Goal: Task Accomplishment & Management: Manage account settings

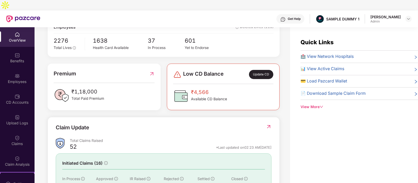
scroll to position [141, 0]
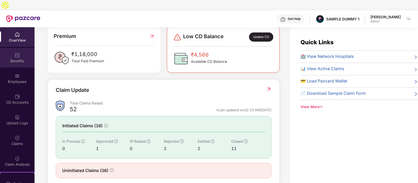
click at [14, 58] on div "Benefits" at bounding box center [17, 60] width 34 height 5
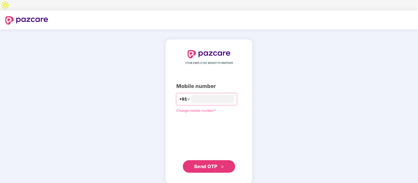
type input "**********"
click at [210, 163] on span "Send OTP" at bounding box center [205, 165] width 23 height 5
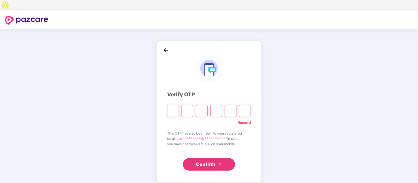
type input "*"
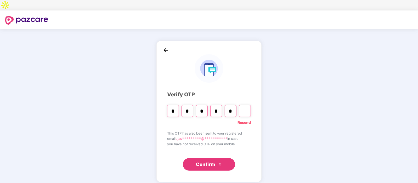
type input "*"
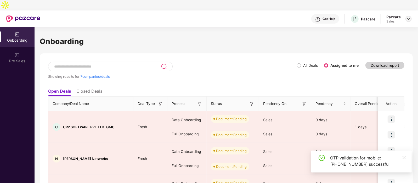
click at [408, 17] on img at bounding box center [408, 19] width 4 height 4
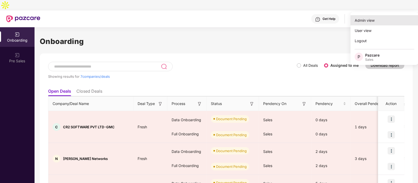
click at [370, 24] on div "Admin view" at bounding box center [384, 20] width 68 height 10
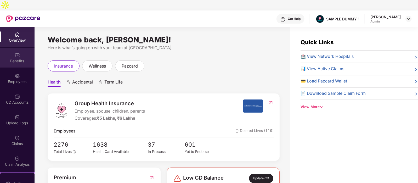
click at [16, 53] on img at bounding box center [17, 55] width 5 height 5
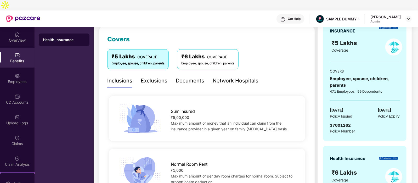
scroll to position [68, 0]
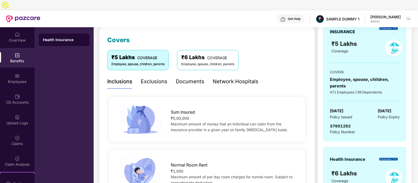
click at [159, 77] on div "Exclusions" at bounding box center [154, 81] width 27 height 8
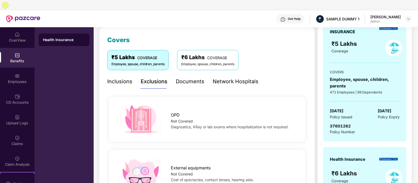
click at [188, 77] on div "Documents" at bounding box center [190, 81] width 28 height 8
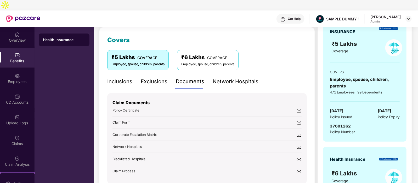
click at [228, 77] on div "Network Hospitals" at bounding box center [235, 81] width 46 height 8
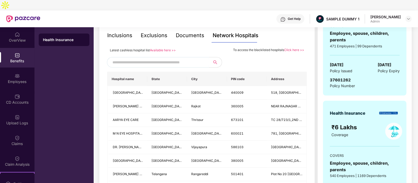
scroll to position [115, 0]
click at [158, 58] on input "text" at bounding box center [156, 62] width 89 height 8
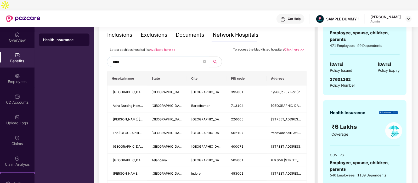
type input "******"
click at [205, 60] on icon "close-circle" at bounding box center [204, 61] width 3 height 3
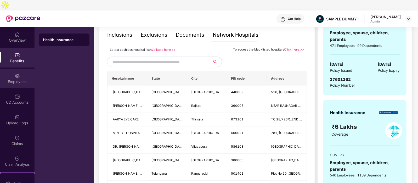
click at [17, 73] on img at bounding box center [17, 75] width 5 height 5
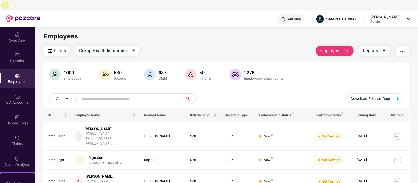
click at [330, 47] on span "Employee" at bounding box center [329, 50] width 20 height 7
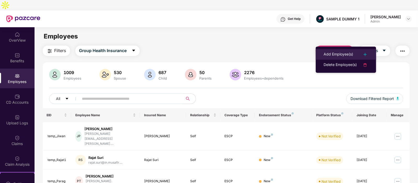
click at [340, 54] on div "Add Employee(s)" at bounding box center [338, 54] width 30 height 6
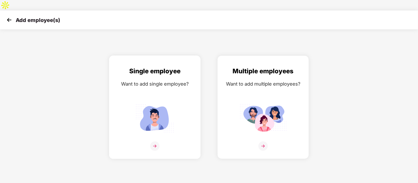
click at [124, 67] on div "Single employee Want to add single employee?" at bounding box center [154, 111] width 80 height 91
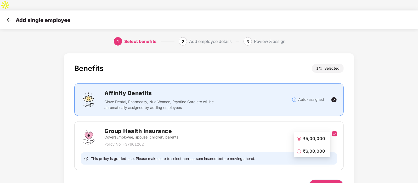
click at [333, 179] on button "Next" at bounding box center [325, 185] width 35 height 13
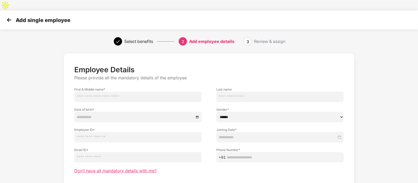
click at [132, 168] on span "Don’t have all mandatory details with me?" at bounding box center [115, 170] width 82 height 5
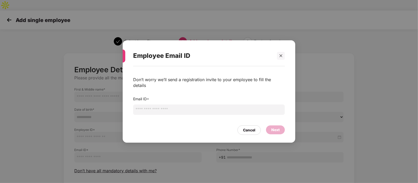
click at [221, 110] on input "email" at bounding box center [209, 109] width 152 height 10
click at [254, 128] on div "Cancel" at bounding box center [249, 130] width 12 height 6
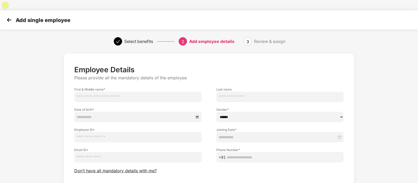
click at [8, 16] on img at bounding box center [9, 20] width 8 height 8
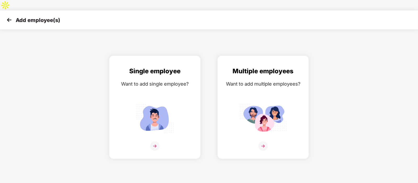
click at [8, 16] on img at bounding box center [9, 20] width 8 height 8
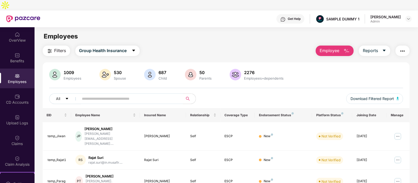
click at [339, 45] on button "Employee" at bounding box center [334, 50] width 38 height 10
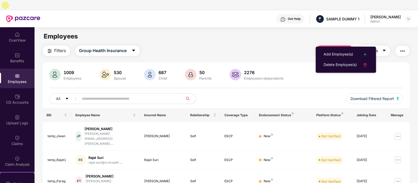
click at [301, 45] on div "Filters Group Health Insurance Employee Reports" at bounding box center [226, 50] width 367 height 10
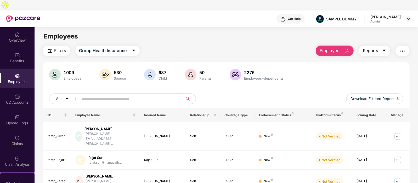
click at [383, 48] on icon "caret-down" at bounding box center [384, 50] width 4 height 4
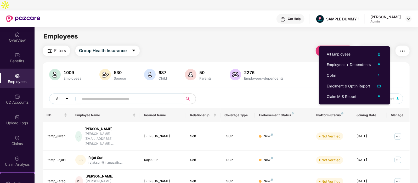
click at [407, 45] on button "button" at bounding box center [402, 50] width 14 height 10
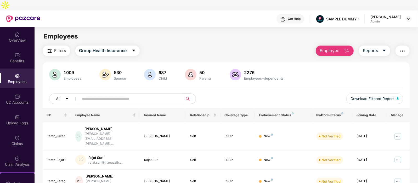
click at [298, 45] on div "Filters Group Health Insurance Employee Reports" at bounding box center [226, 50] width 367 height 10
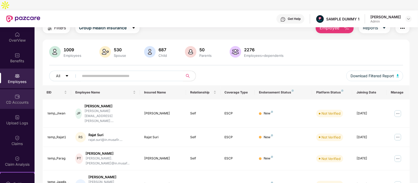
click at [16, 94] on img at bounding box center [17, 96] width 5 height 5
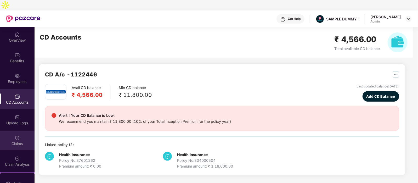
click at [21, 130] on div "Claims" at bounding box center [17, 140] width 34 height 20
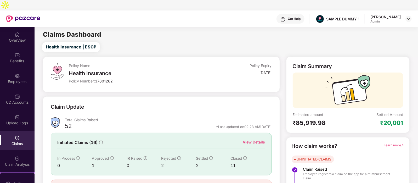
scroll to position [22, 0]
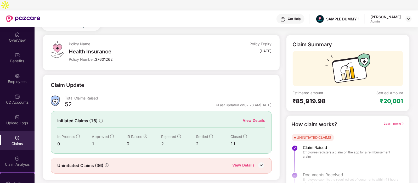
click at [253, 117] on div "View Details" at bounding box center [254, 120] width 22 height 6
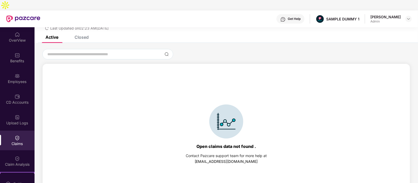
click at [79, 34] on div "Closed" at bounding box center [81, 36] width 14 height 5
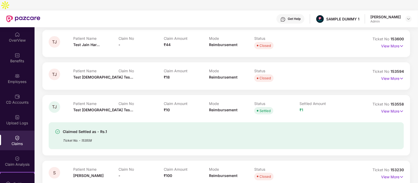
scroll to position [56, 0]
click at [387, 107] on p "View More" at bounding box center [392, 110] width 23 height 7
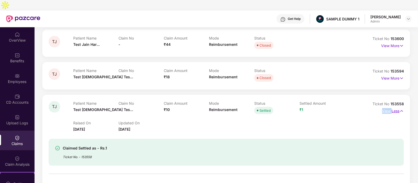
click at [387, 107] on p "View Less" at bounding box center [393, 110] width 22 height 7
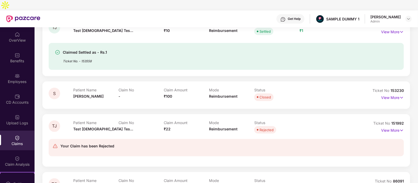
scroll to position [178, 0]
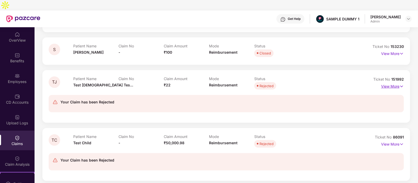
click at [386, 82] on p "View More" at bounding box center [392, 85] width 23 height 7
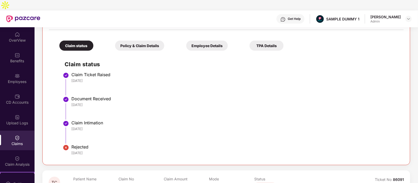
scroll to position [291, 0]
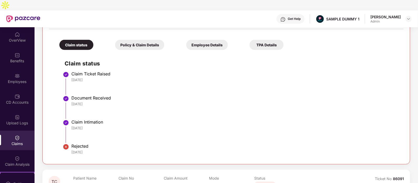
click at [121, 40] on div "Policy & Claim Details" at bounding box center [139, 45] width 49 height 10
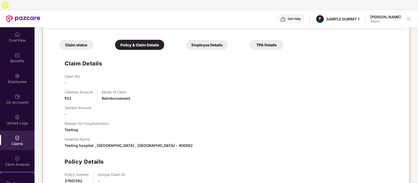
click at [186, 40] on div "Employee Details" at bounding box center [207, 45] width 42 height 10
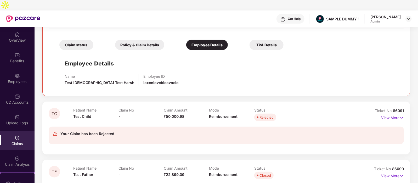
click at [249, 40] on div "TPA Details" at bounding box center [266, 45] width 34 height 10
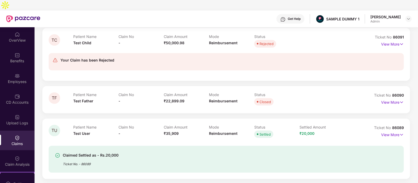
scroll to position [474, 0]
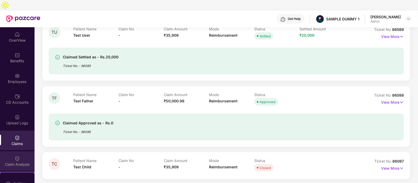
click at [17, 156] on img at bounding box center [17, 158] width 5 height 5
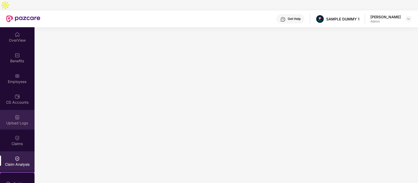
scroll to position [81, 0]
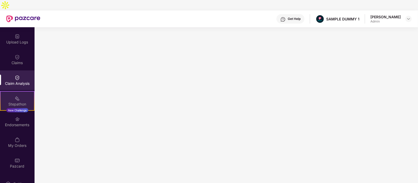
click at [18, 96] on img at bounding box center [17, 98] width 5 height 5
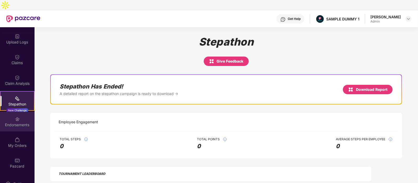
click at [16, 116] on img at bounding box center [17, 118] width 5 height 5
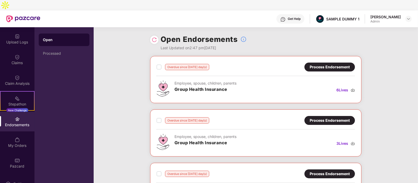
click at [320, 64] on div "Process Endorsement" at bounding box center [329, 67] width 40 height 6
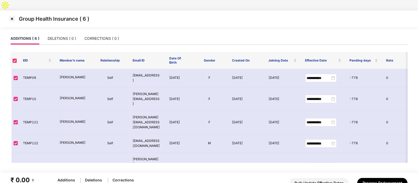
click at [11, 15] on img at bounding box center [12, 19] width 8 height 8
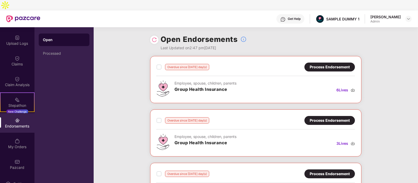
scroll to position [81, 0]
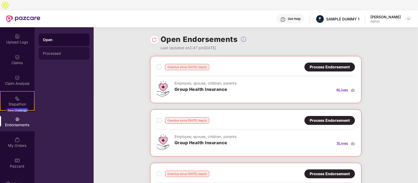
click at [71, 51] on div "Processed" at bounding box center [64, 53] width 42 height 4
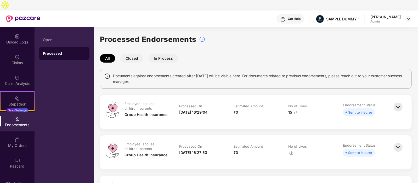
click at [398, 101] on img at bounding box center [397, 106] width 11 height 11
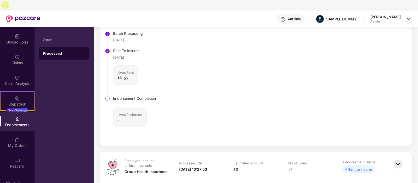
scroll to position [0, 0]
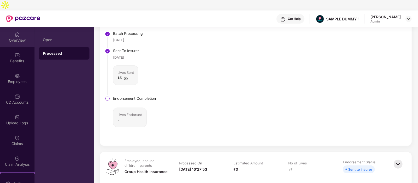
click at [18, 32] on img at bounding box center [17, 34] width 5 height 5
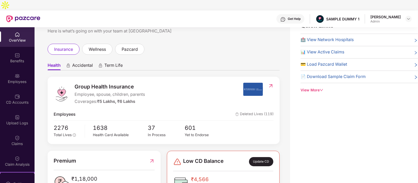
click at [297, 17] on div "Get Help" at bounding box center [293, 19] width 13 height 4
click at [196, 44] on div "insurance wellness pazcard" at bounding box center [164, 49] width 232 height 11
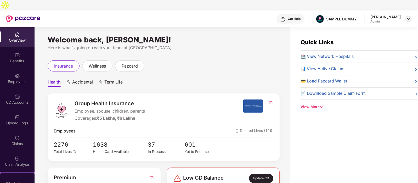
click at [408, 17] on img at bounding box center [408, 19] width 4 height 4
